Goal: Task Accomplishment & Management: Manage account settings

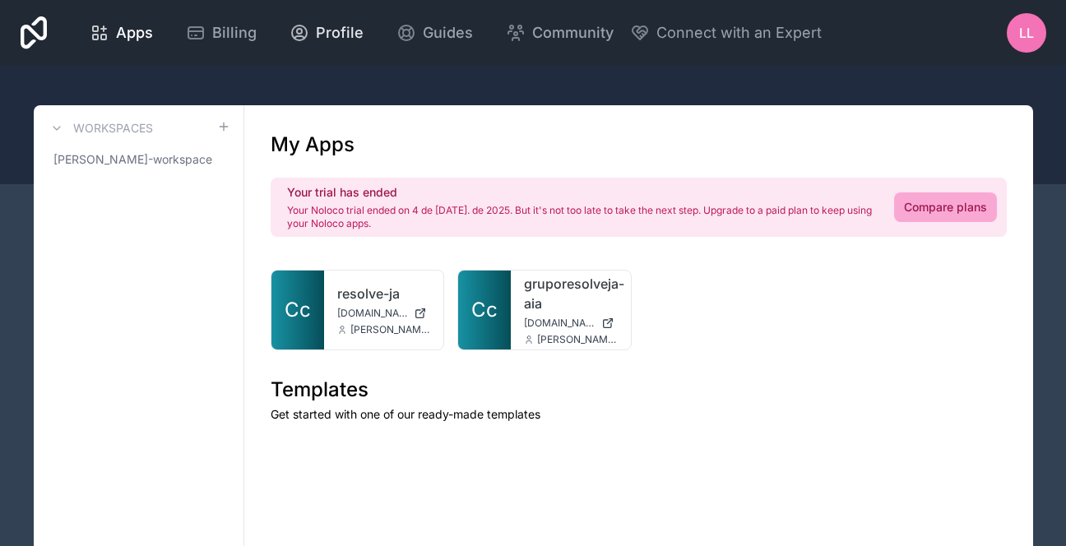
click at [304, 29] on icon at bounding box center [299, 33] width 15 height 15
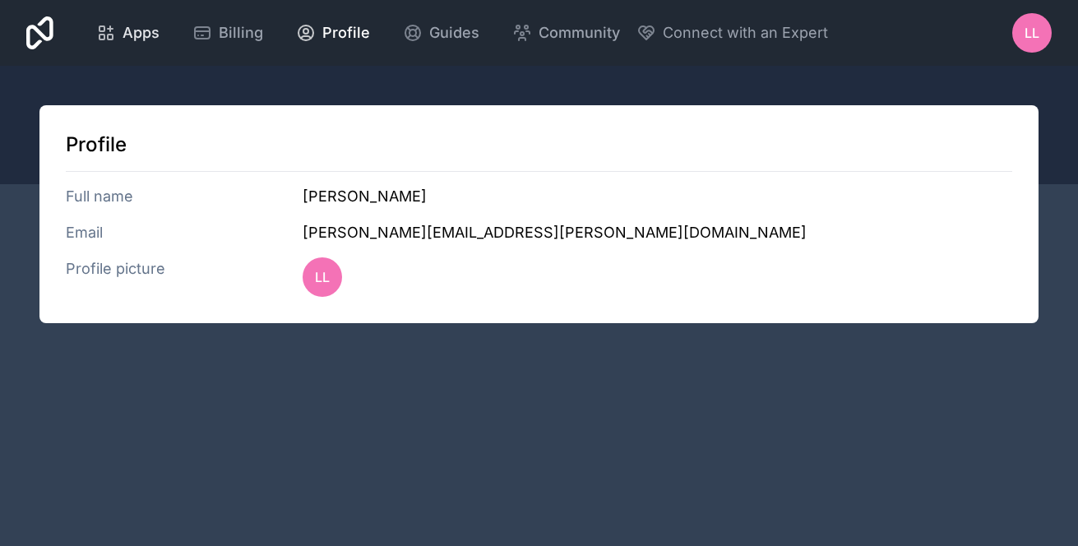
click at [116, 30] on div "Apps" at bounding box center [127, 32] width 63 height 23
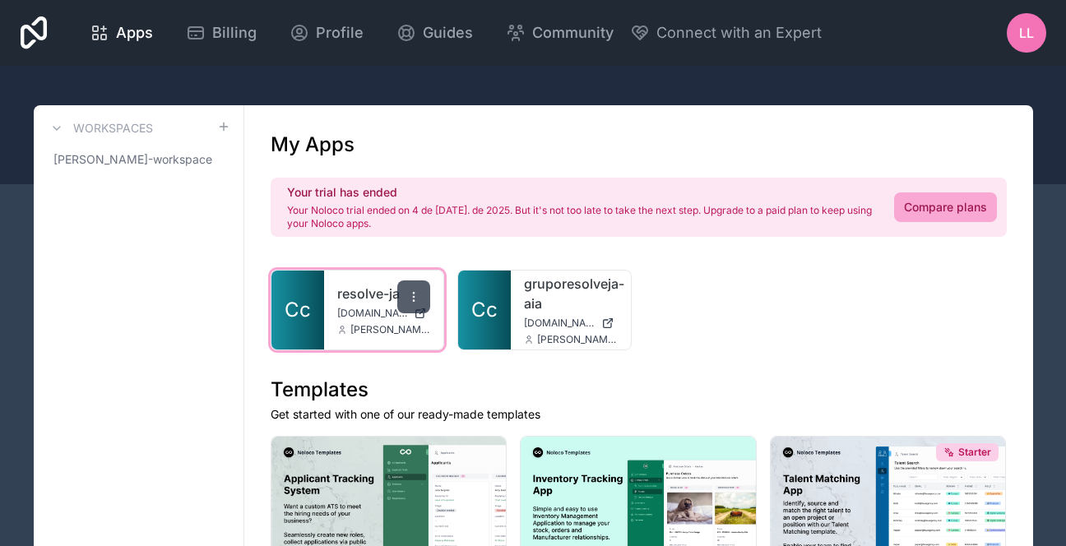
click at [419, 290] on icon at bounding box center [413, 296] width 13 height 13
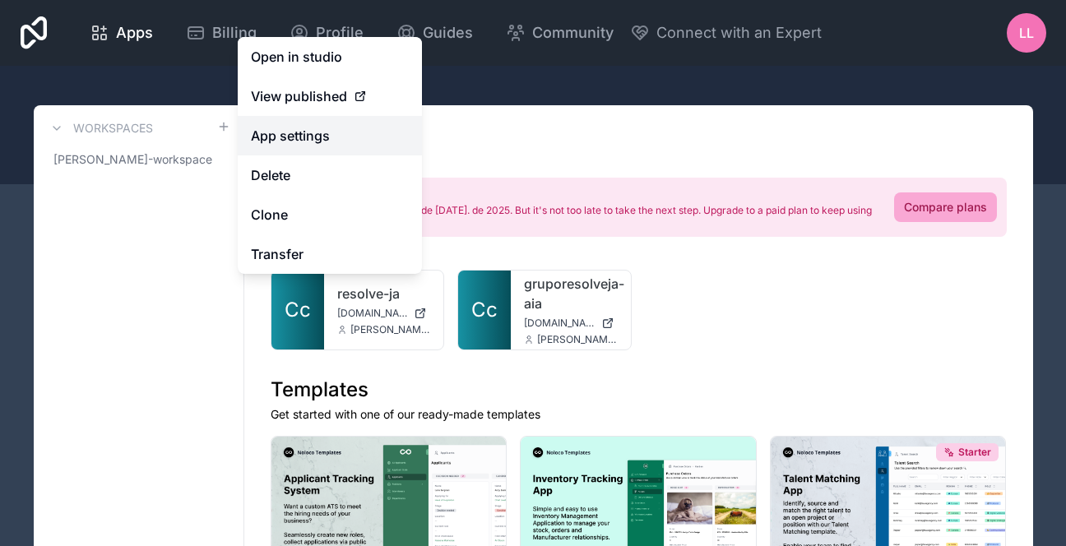
click at [373, 132] on link "App settings" at bounding box center [330, 135] width 184 height 39
